Goal: Find specific page/section: Find specific page/section

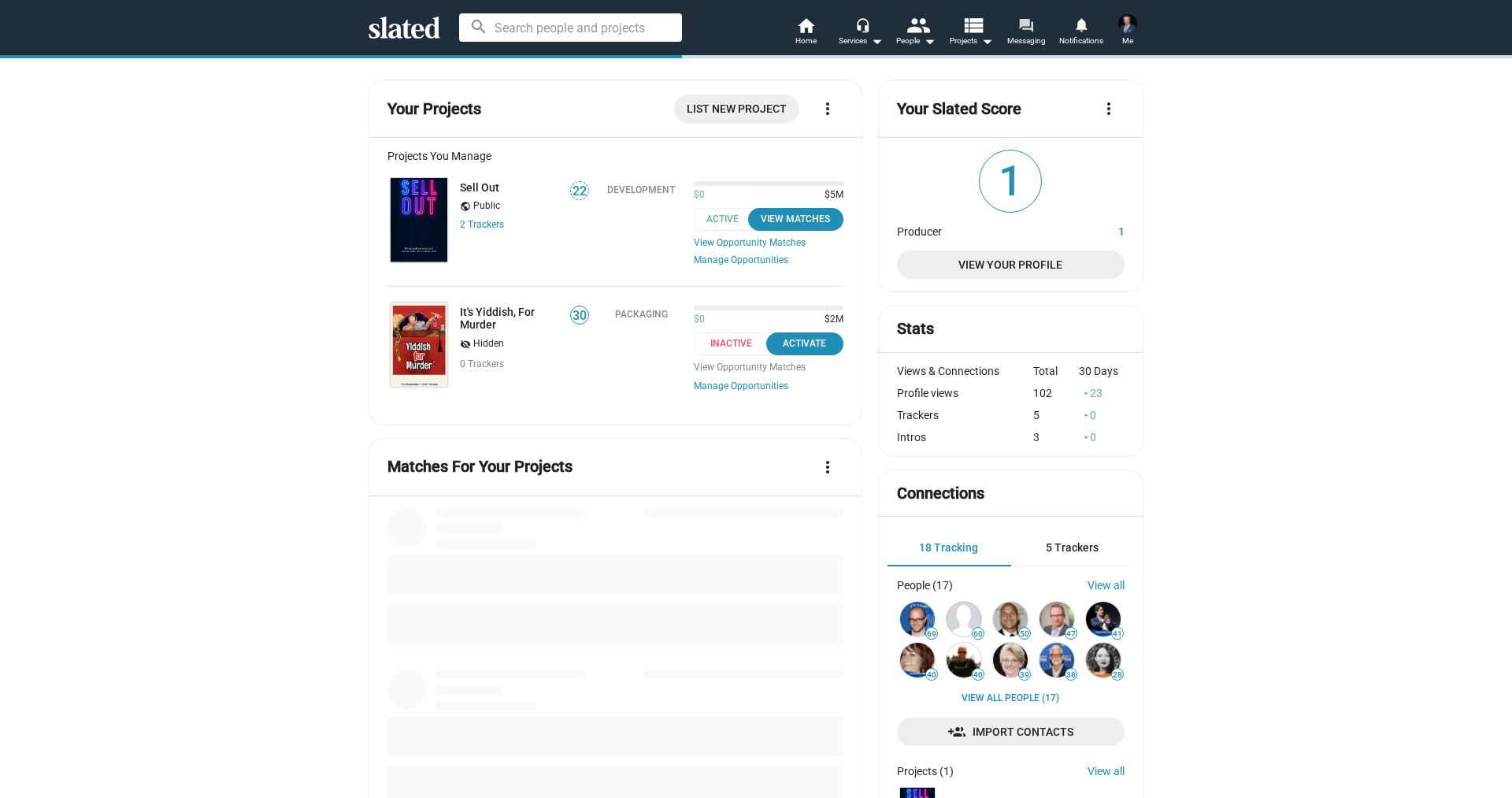
click at [1033, 22] on mat-icon "forum" at bounding box center [1025, 25] width 15 height 15
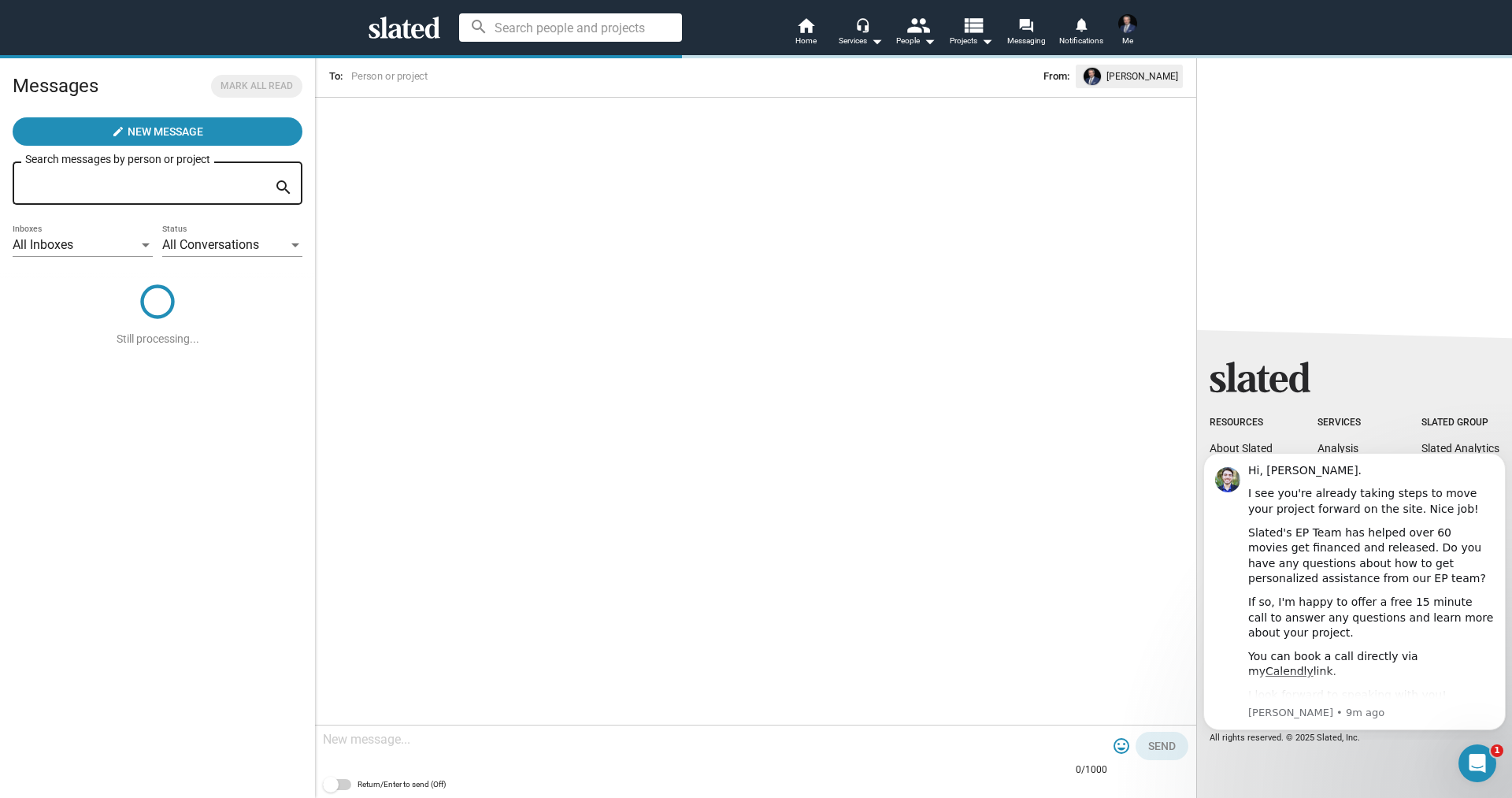
click at [533, 29] on input at bounding box center [570, 27] width 223 height 28
type input "m"
click at [1472, 752] on icon "Open Intercom Messenger" at bounding box center [1475, 760] width 26 height 26
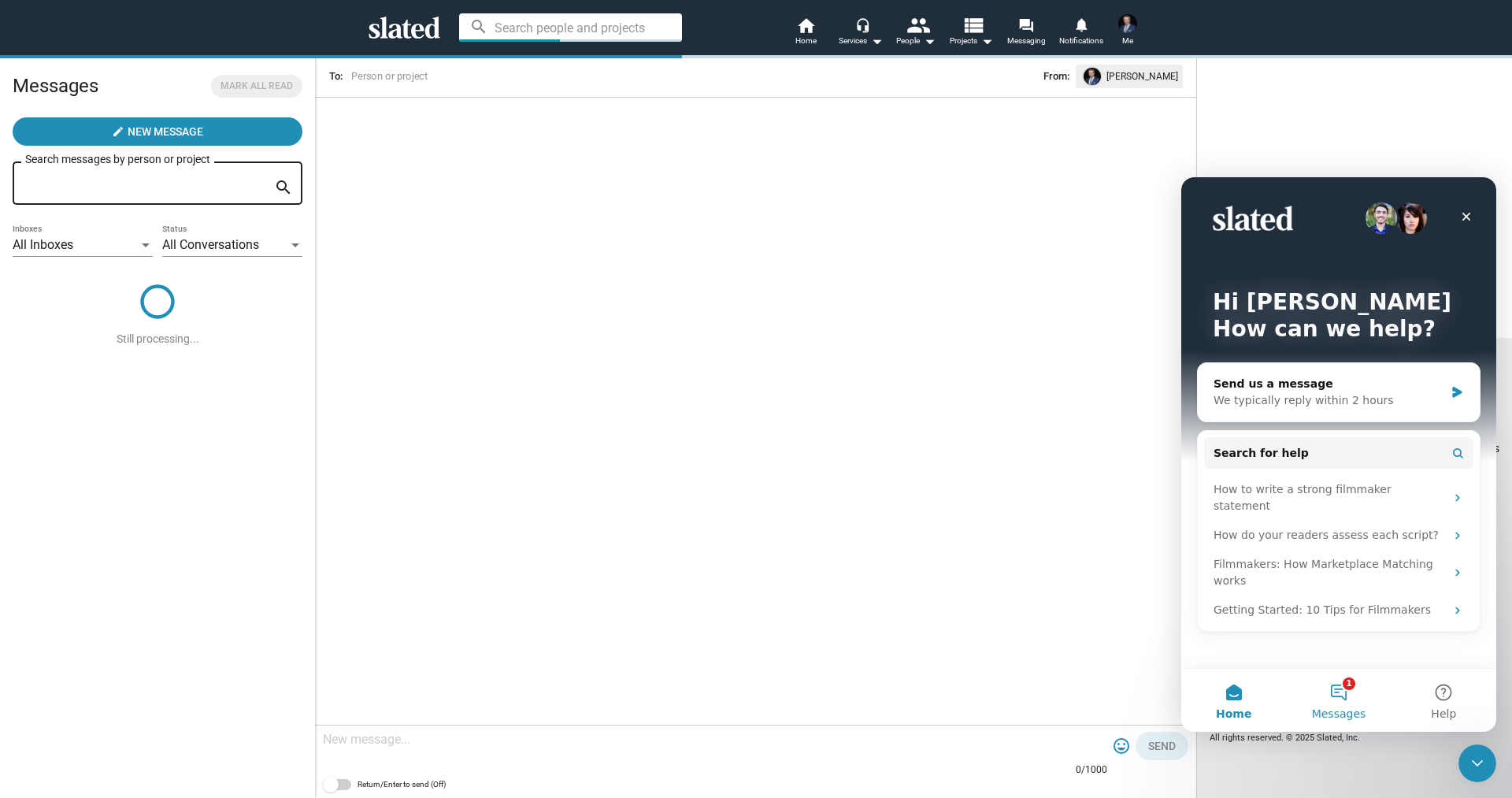
click at [1347, 692] on button "1 Messages" at bounding box center [1338, 700] width 105 height 63
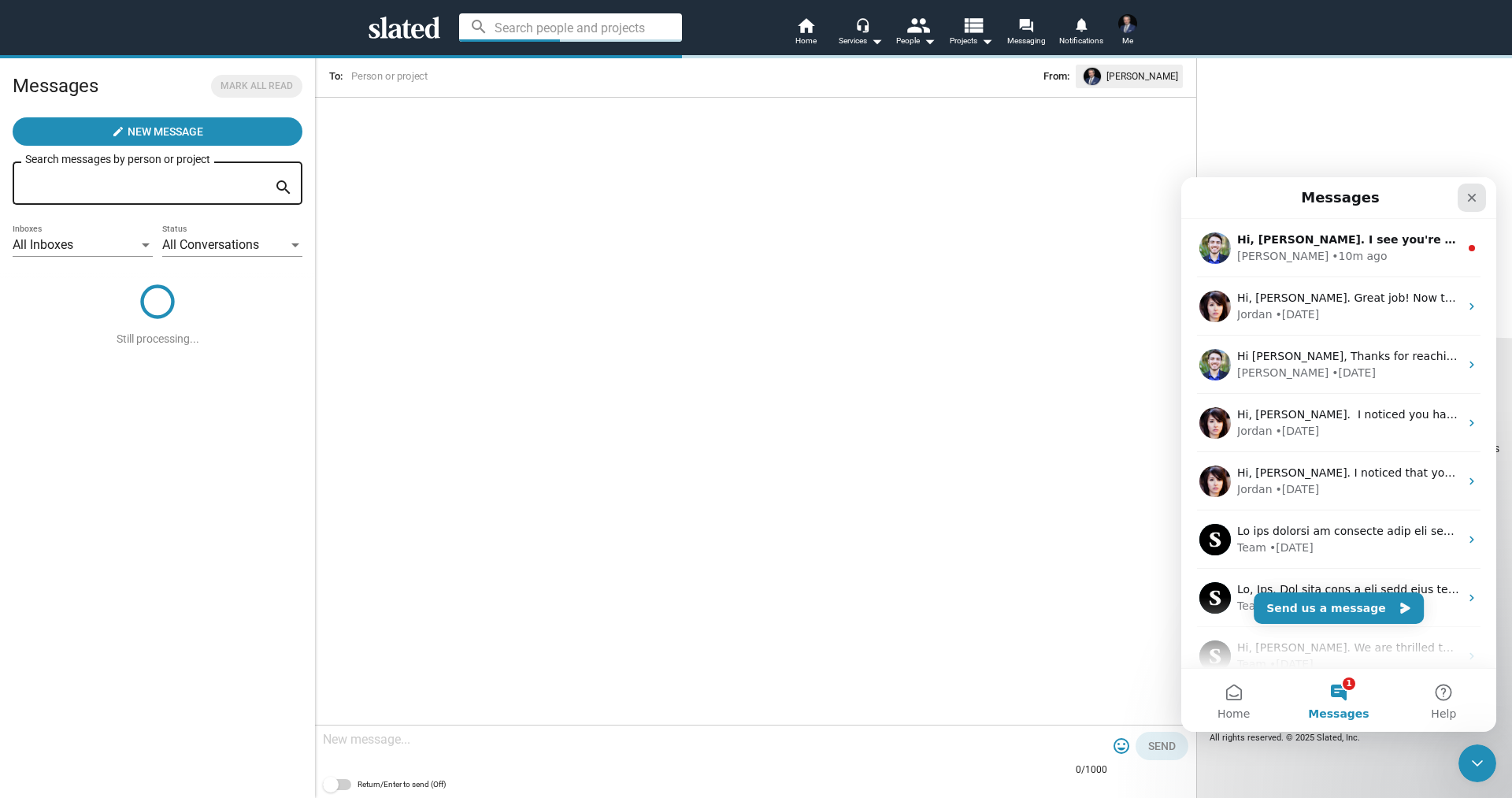
click at [1469, 194] on icon "Close" at bounding box center [1472, 198] width 13 height 13
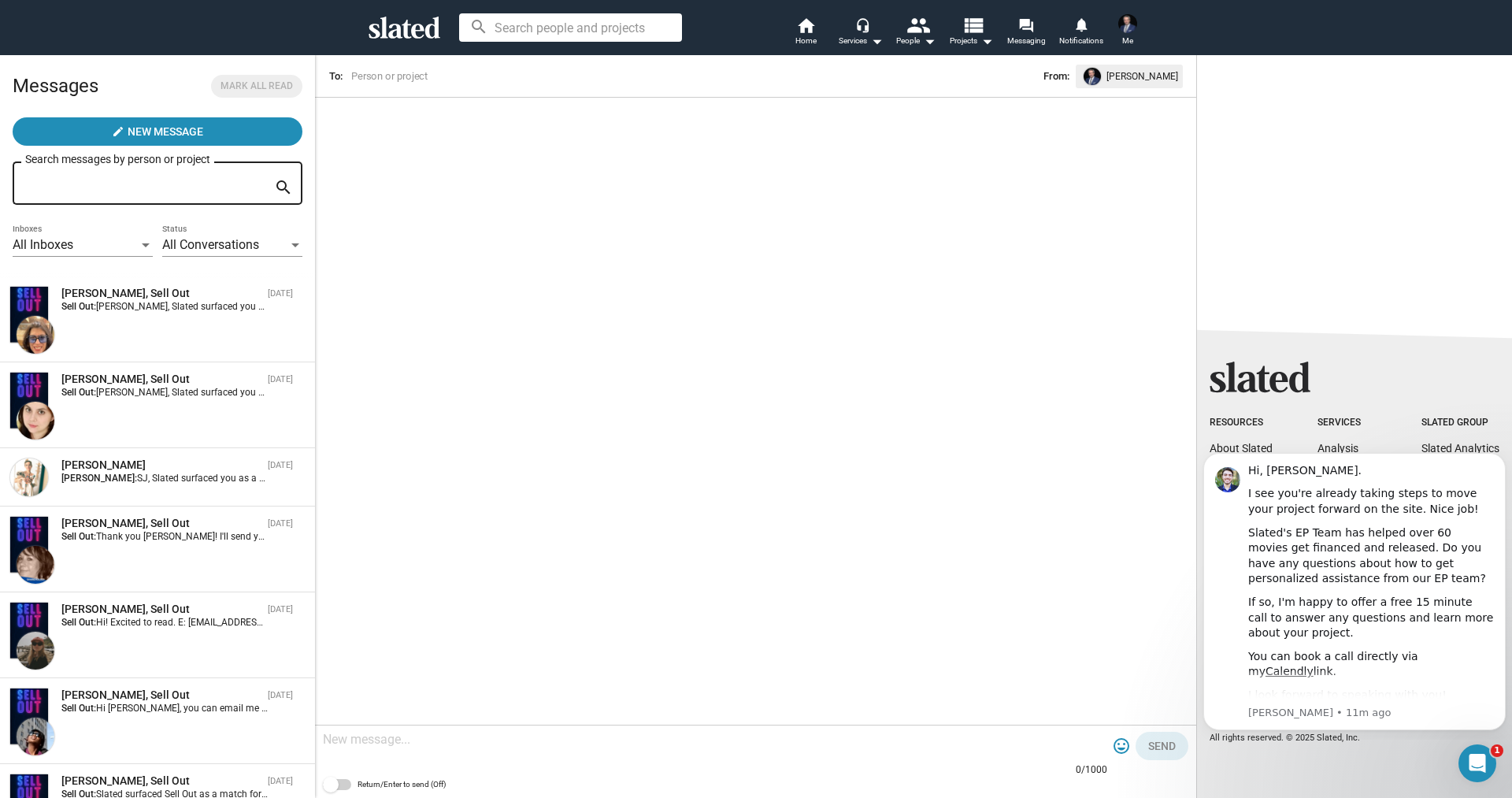
click at [963, 180] on div "arrow_back To: From: Lee Stein 0/1000 tag_faces Send Return/Enter to send (Off)" at bounding box center [756, 426] width 881 height 744
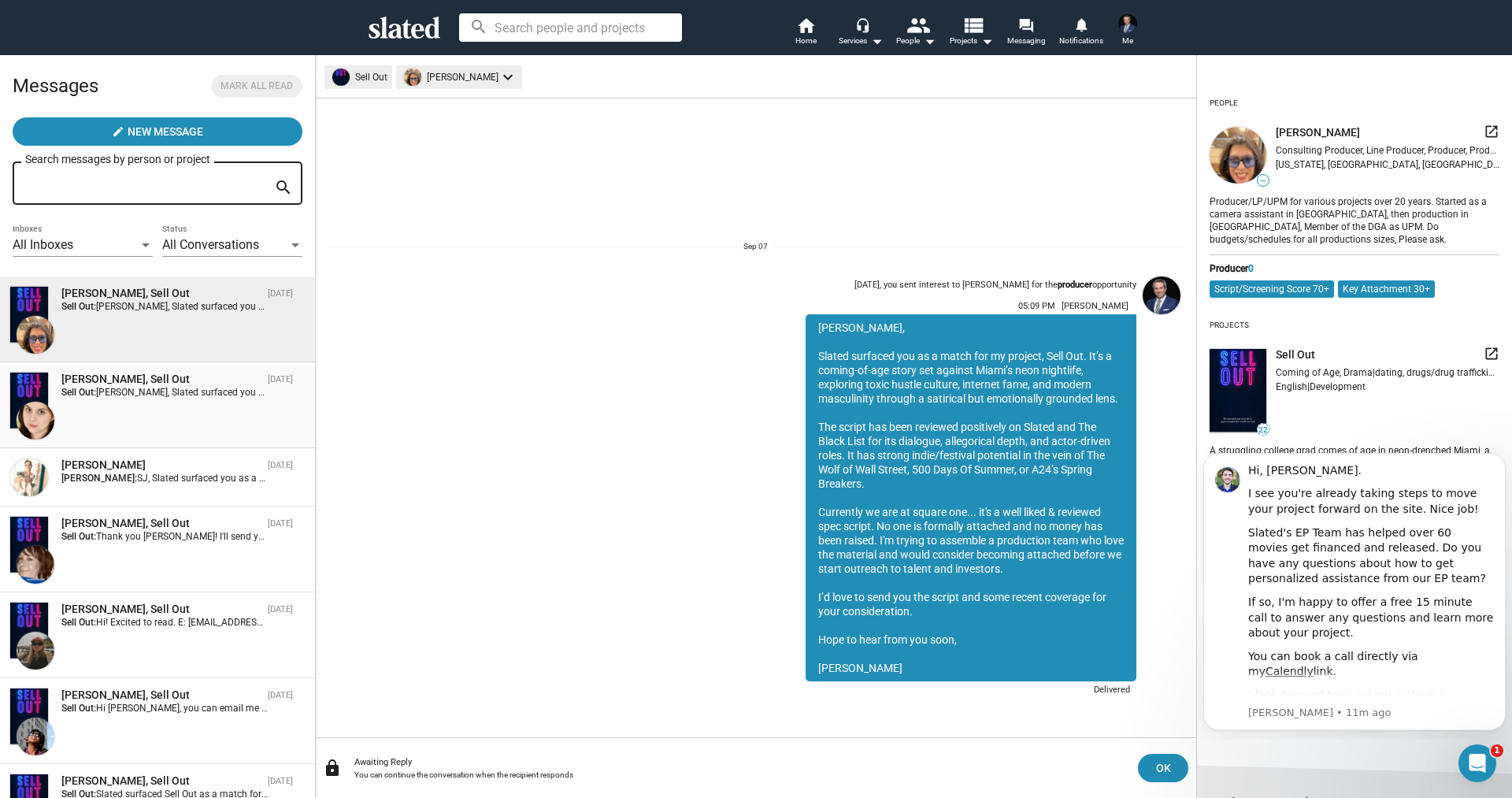
click at [130, 419] on div "Michel Rangel, Sell Out Sep 03 Sell Out: Michel, Slated surfaced you as a match…" at bounding box center [158, 405] width 296 height 67
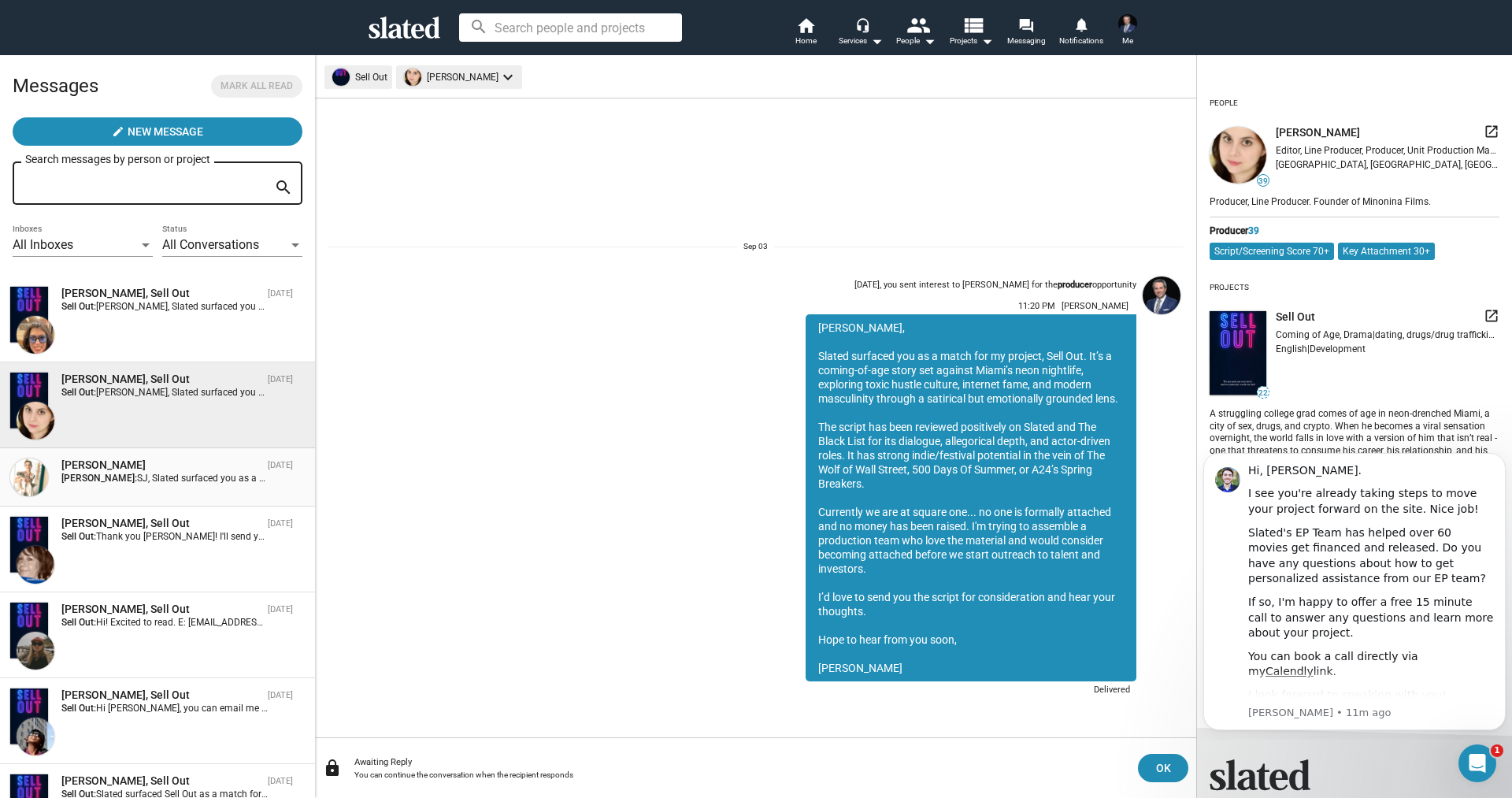
click at [149, 501] on span "S.J. Allocco Sep 03 Lee Stein: SJ, Slated surfaced you as a Casting Director ma…" at bounding box center [158, 477] width 315 height 58
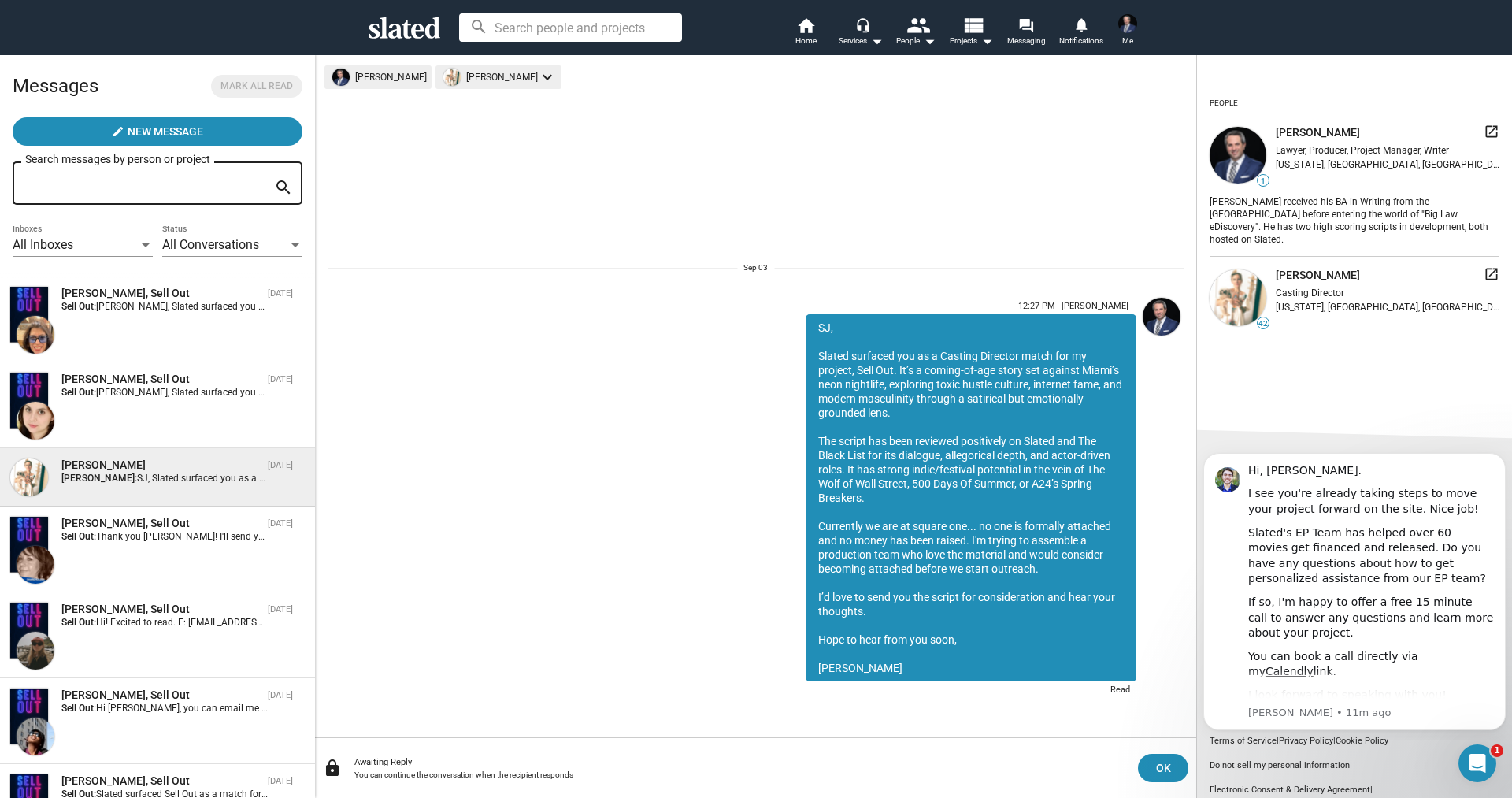
click at [593, 289] on div "12:27 PM Lee Stein SJ, Slated surfaced you as a Casting Director match for my p…" at bounding box center [756, 472] width 856 height 457
click at [1471, 766] on icon "Open Intercom Messenger" at bounding box center [1475, 760] width 26 height 26
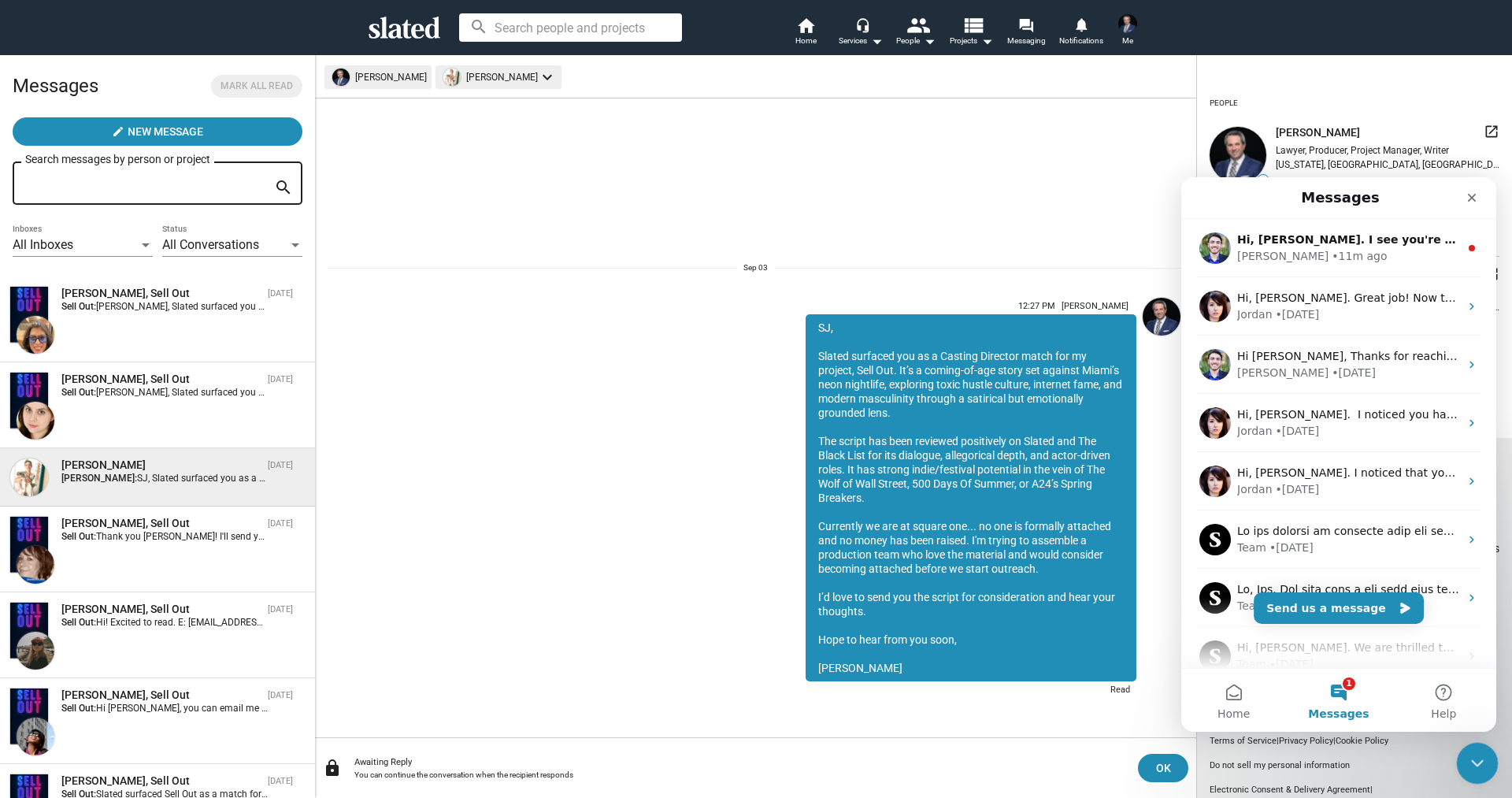
click at [1472, 766] on icon "Close Intercom Messenger" at bounding box center [1475, 760] width 19 height 19
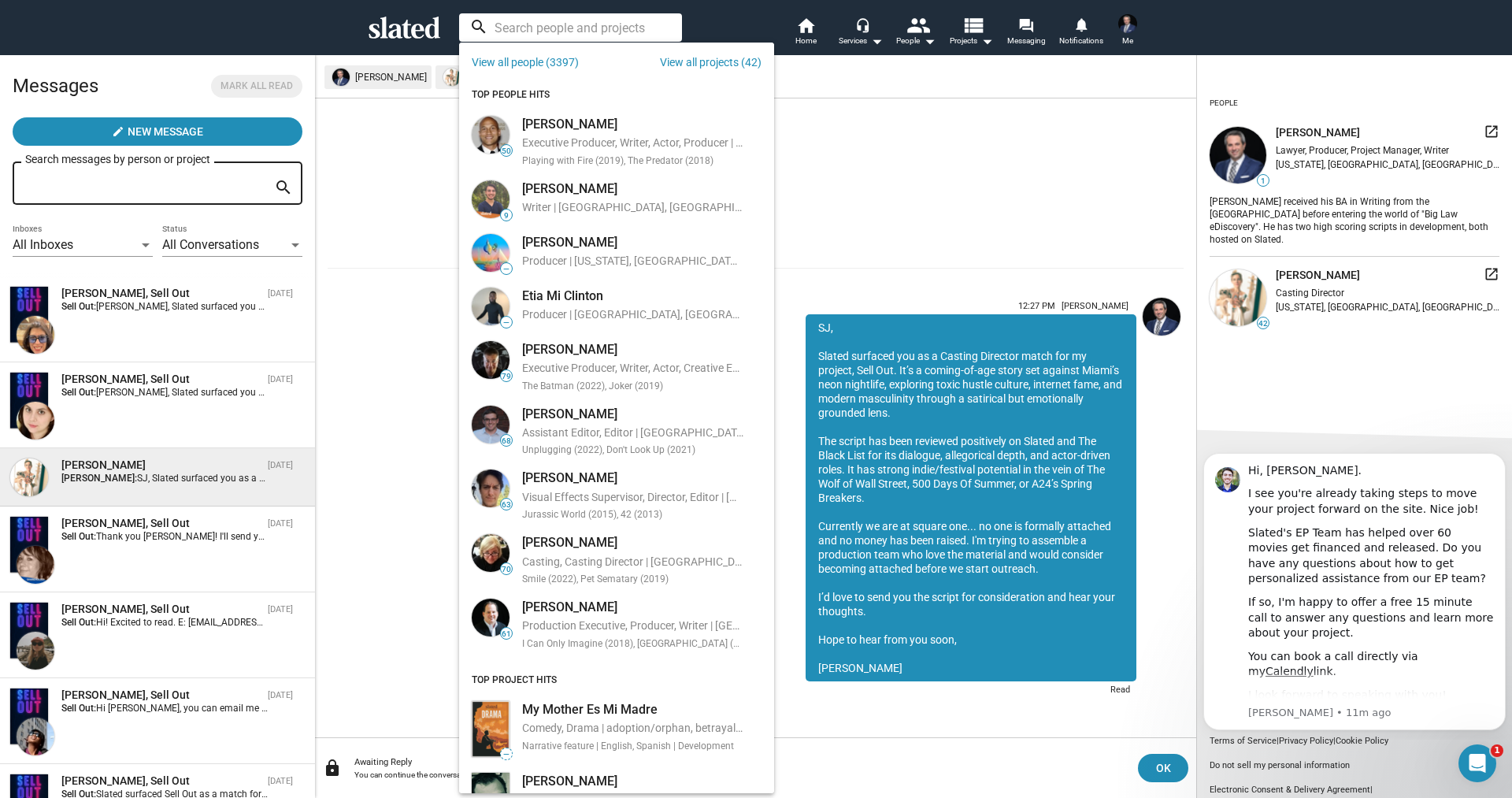
click at [580, 26] on input at bounding box center [570, 27] width 223 height 28
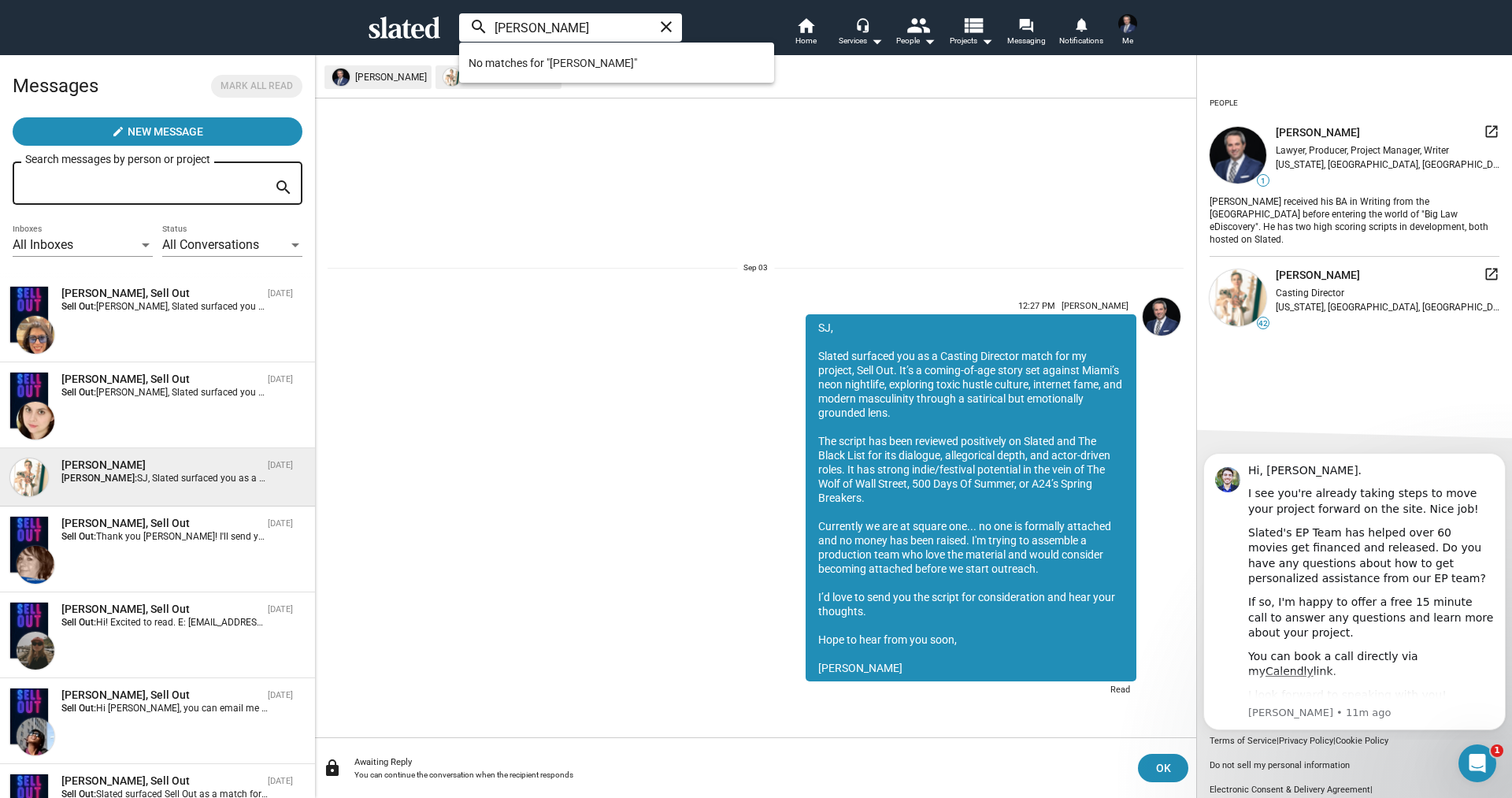
click at [513, 29] on input "michael clofine" at bounding box center [570, 27] width 223 height 28
type input "e"
click at [408, 20] on icon at bounding box center [405, 28] width 72 height 22
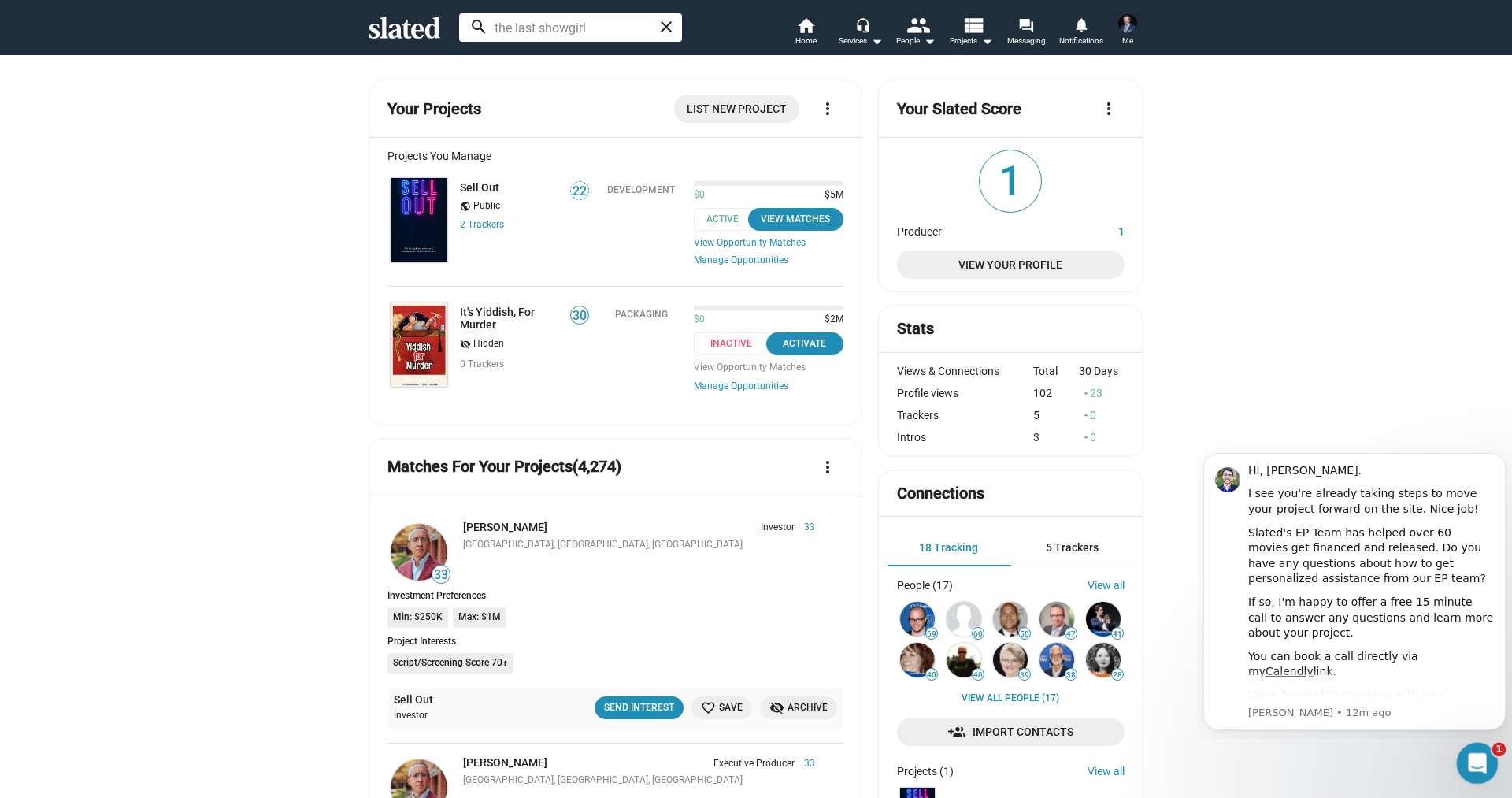
click at [1472, 757] on icon "Open Intercom Messenger" at bounding box center [1475, 760] width 26 height 26
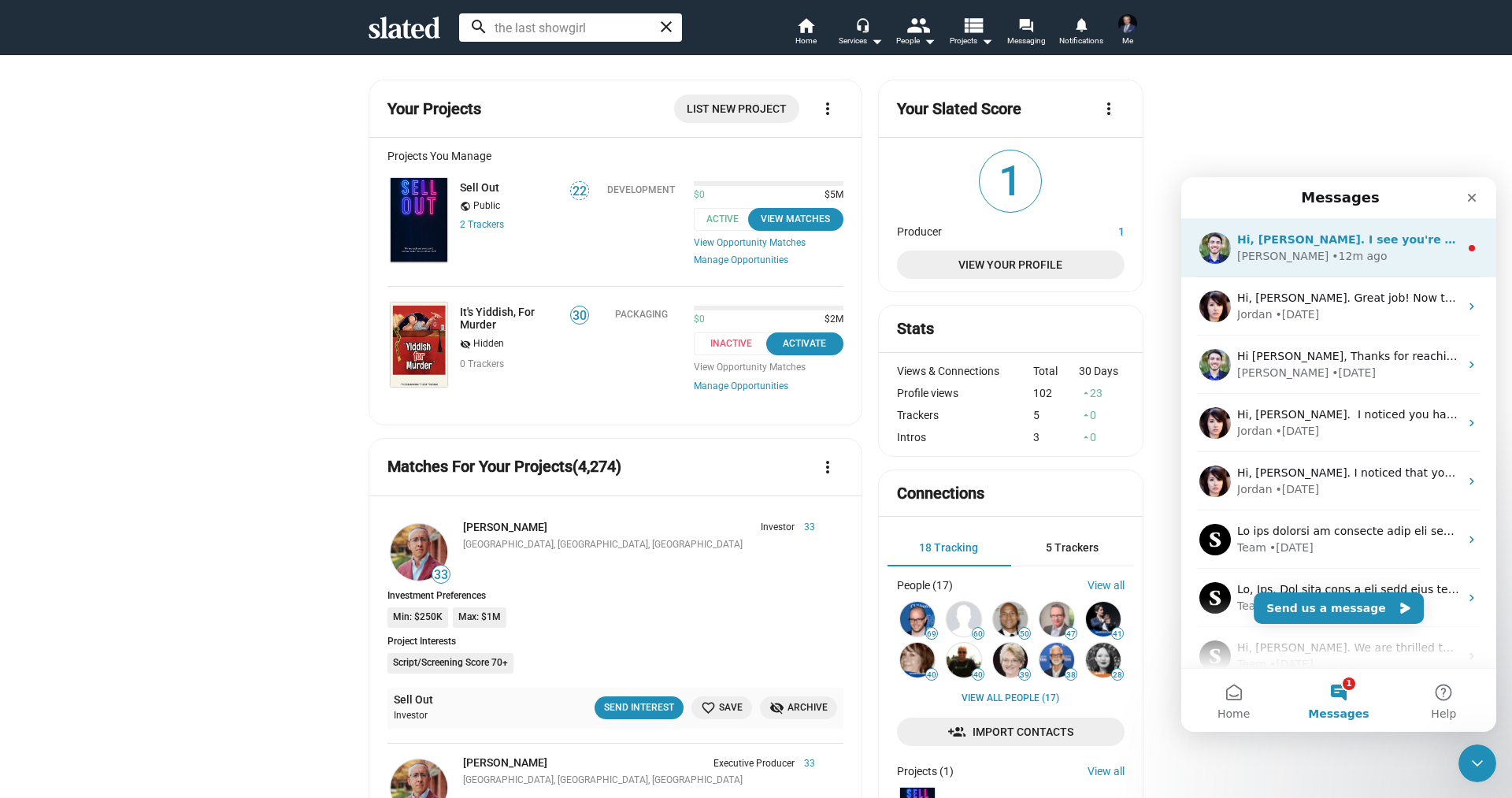
click at [1358, 264] on div "Mitchell • 12m ago" at bounding box center [1348, 256] width 222 height 17
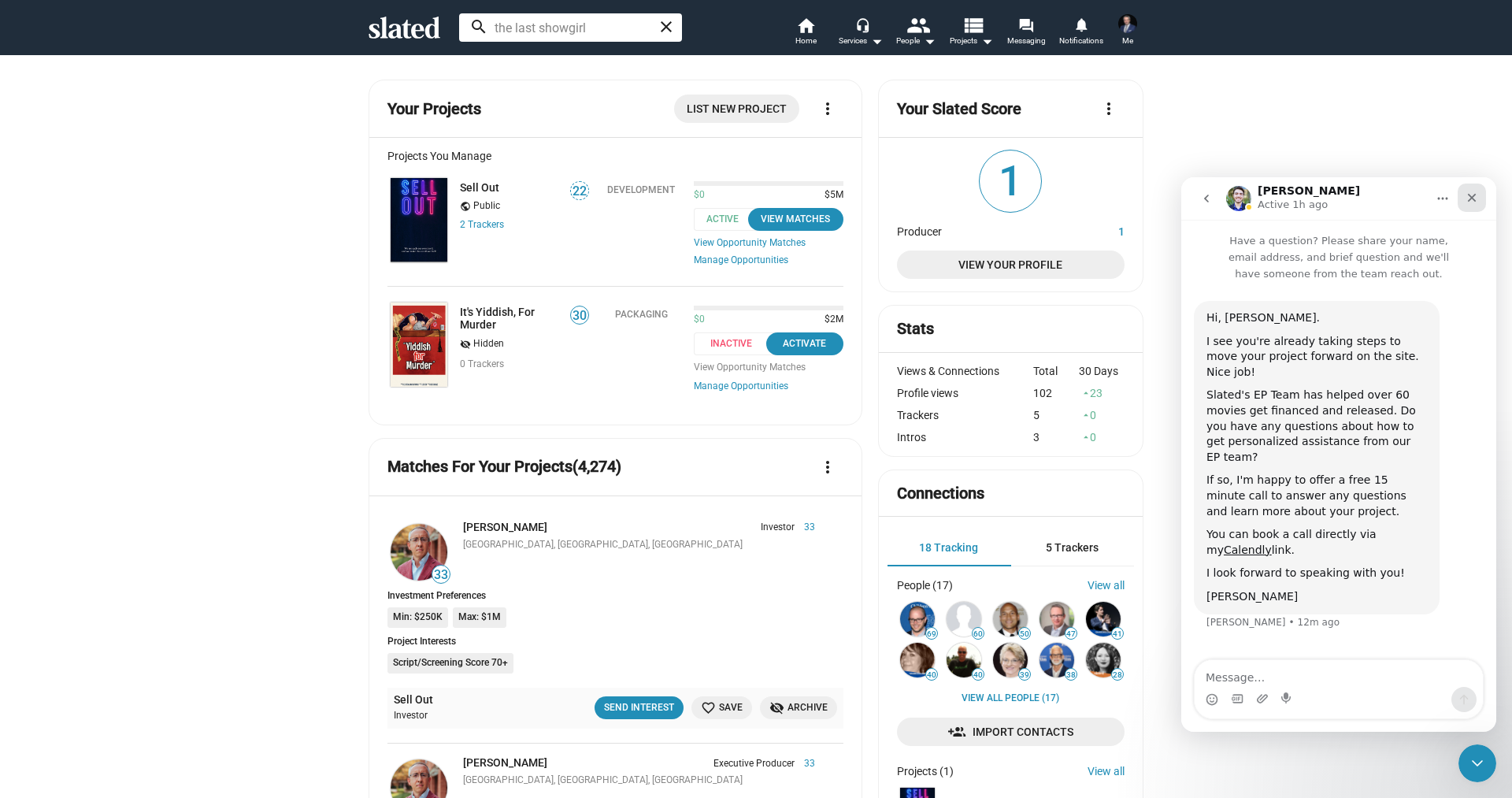
click at [1471, 202] on icon "Close" at bounding box center [1472, 198] width 13 height 13
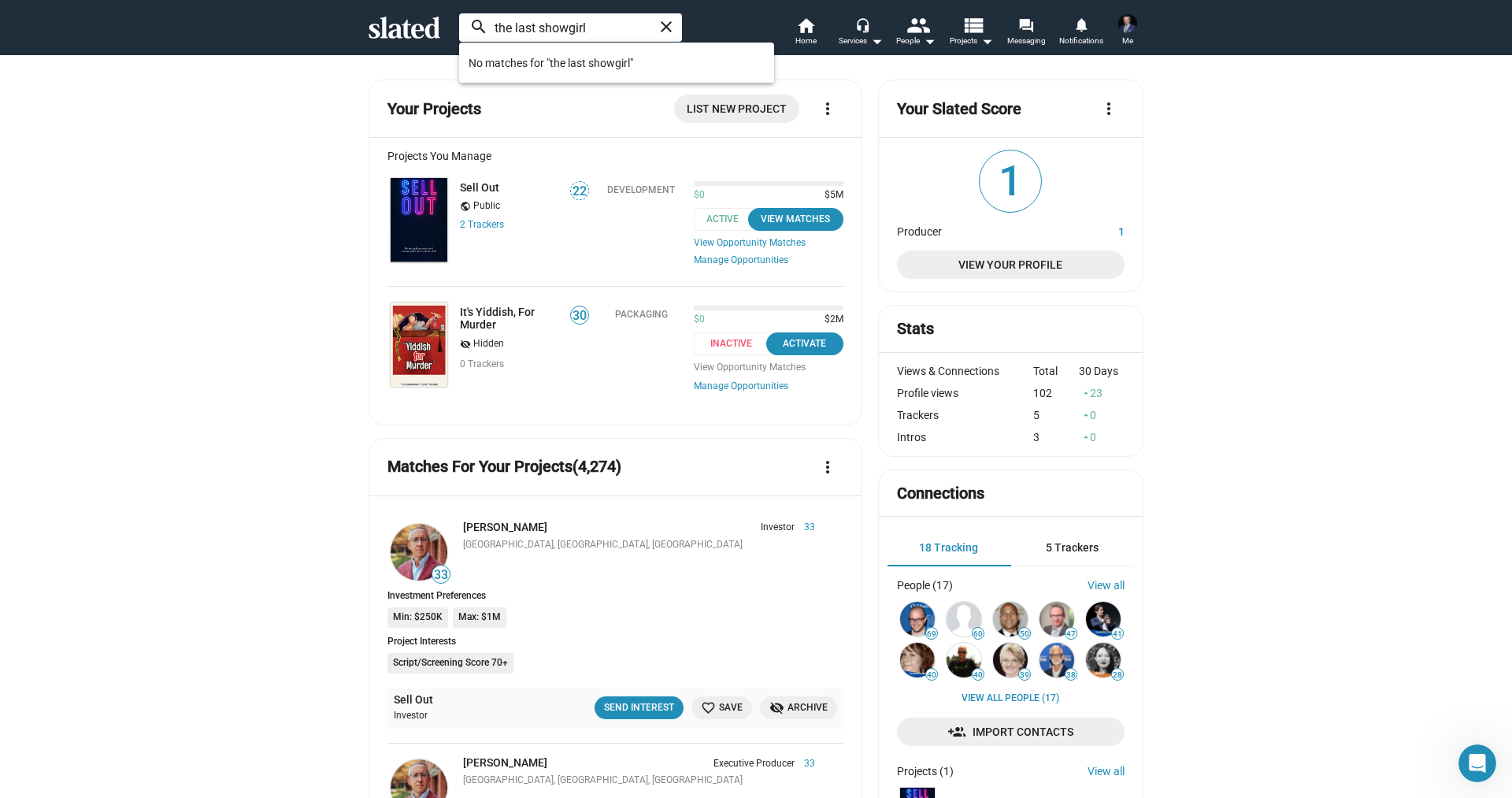
click at [531, 29] on input "the last showgirl" at bounding box center [570, 27] width 223 height 28
paste input "Riley Keough"
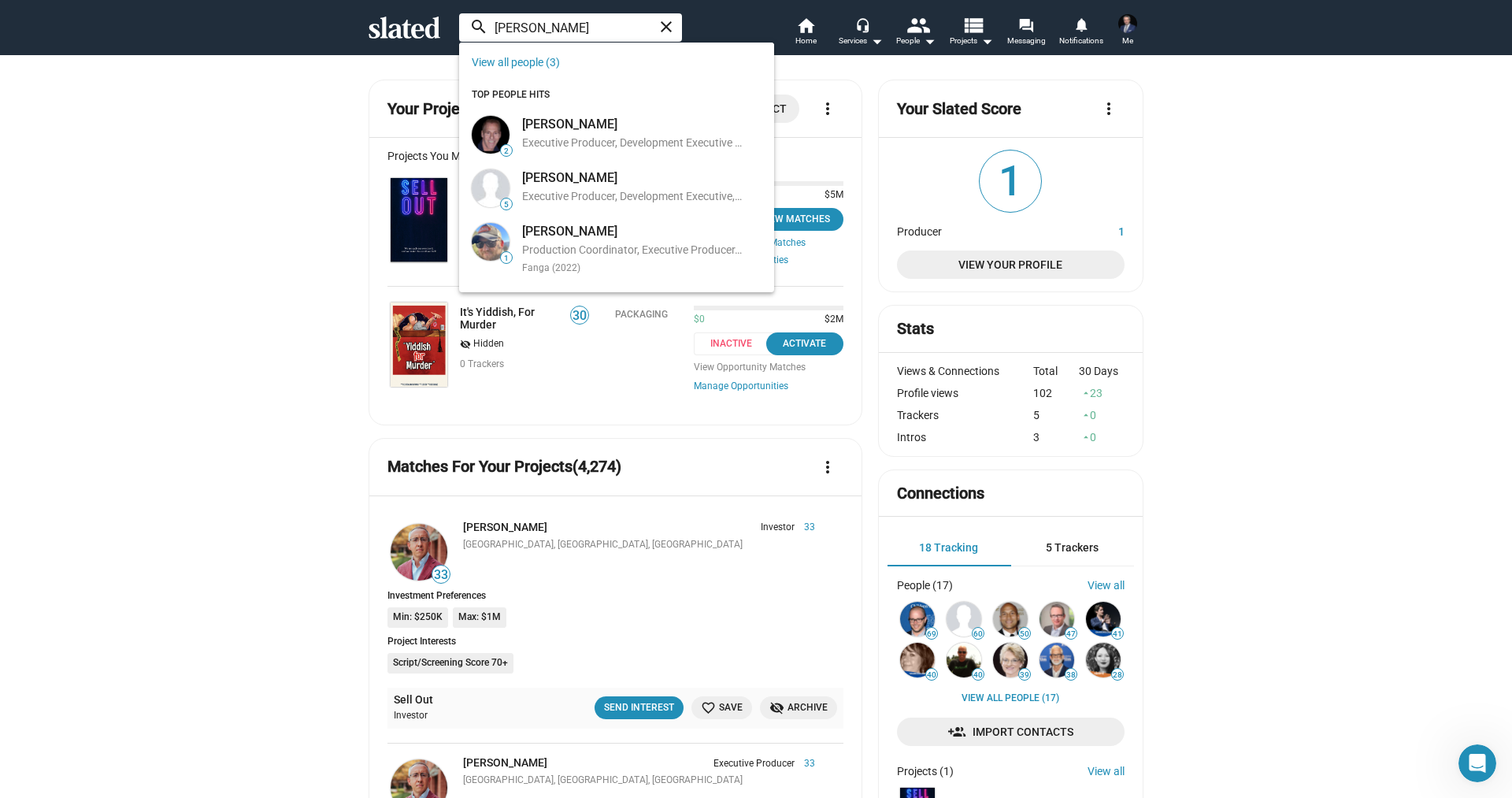
paste input "Michael Clofine"
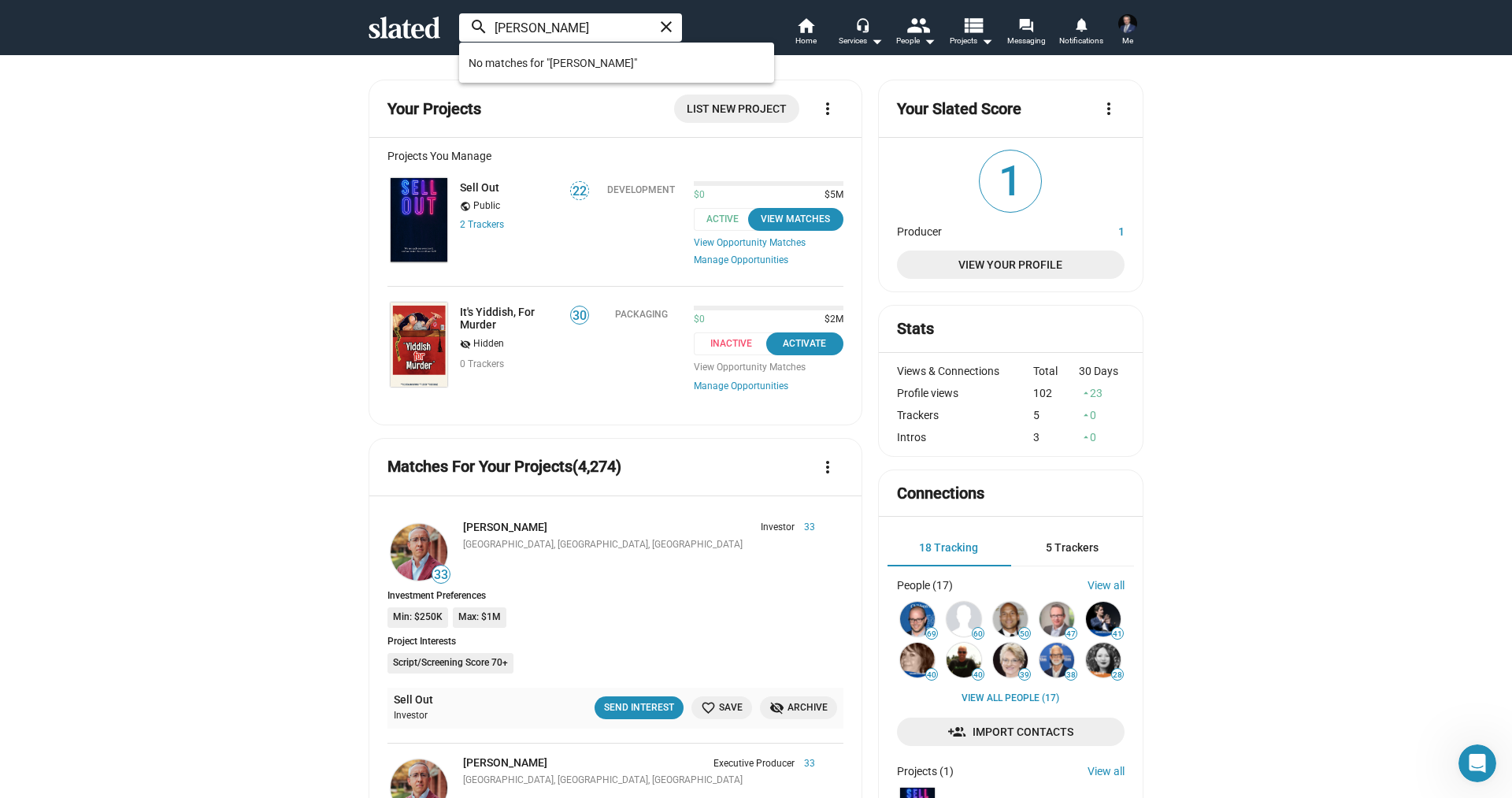
type input "Michael Clofine"
click at [409, 14] on div "Michael Clofine close search home Home headset_mic Services arrow_drop_down peo…" at bounding box center [756, 27] width 806 height 41
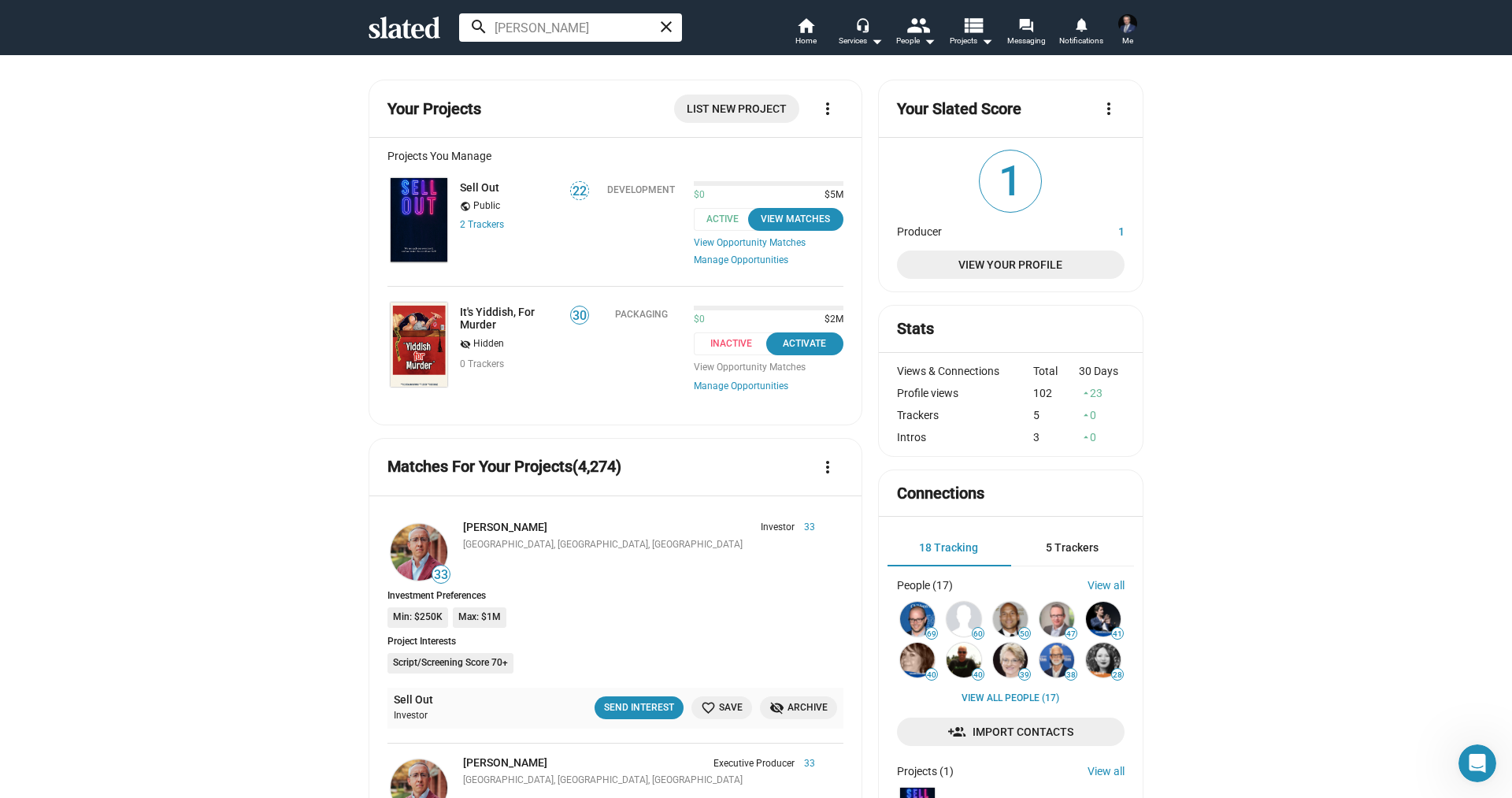
click at [407, 29] on icon at bounding box center [405, 28] width 72 height 22
